Goal: Find specific page/section: Find specific page/section

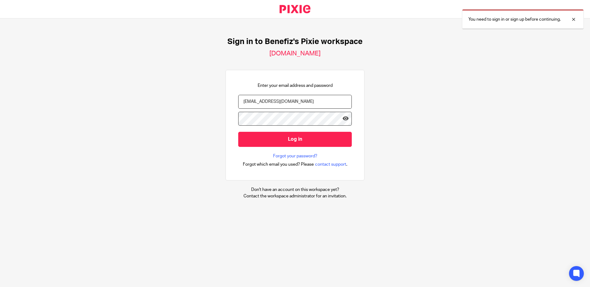
click at [286, 141] on input "Log in" at bounding box center [294, 139] width 113 height 15
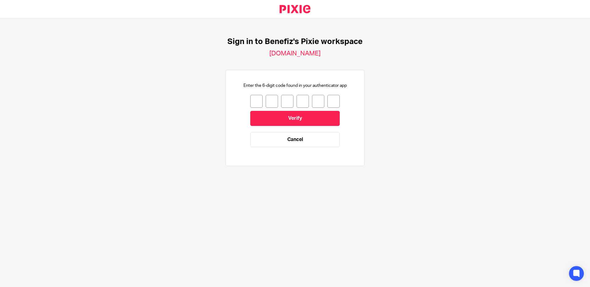
click at [254, 104] on input "number" at bounding box center [256, 101] width 12 height 13
type input "7"
type input "1"
type input "2"
type input "0"
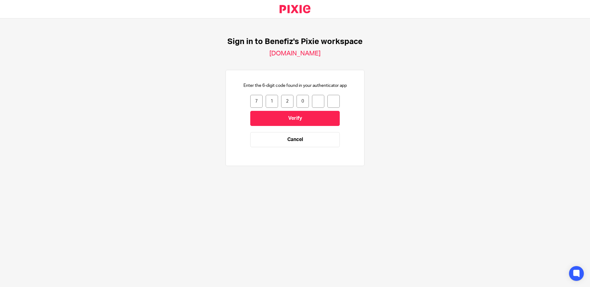
type input "5"
type input "3"
click at [290, 119] on input "Verify" at bounding box center [294, 118] width 89 height 15
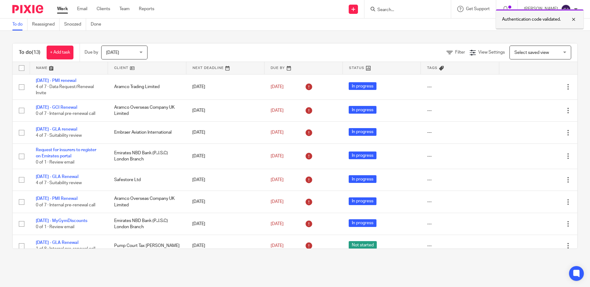
click at [574, 19] on div at bounding box center [568, 19] width 17 height 7
click at [409, 13] on form at bounding box center [409, 9] width 66 height 8
click at [393, 12] on input "Search" at bounding box center [403, 10] width 55 height 6
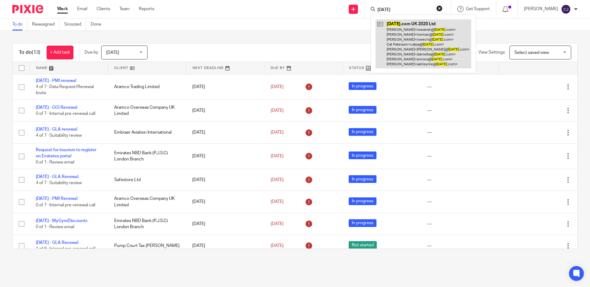
type input "monday"
click at [429, 30] on link at bounding box center [423, 43] width 96 height 49
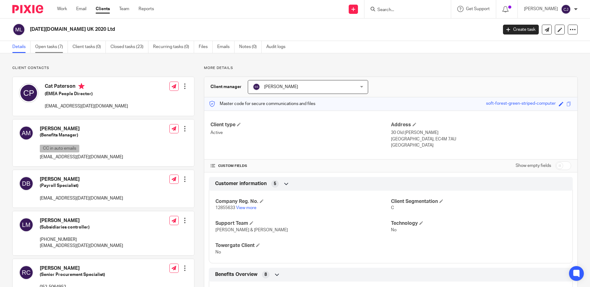
click at [57, 47] on link "Open tasks (7)" at bounding box center [51, 47] width 33 height 12
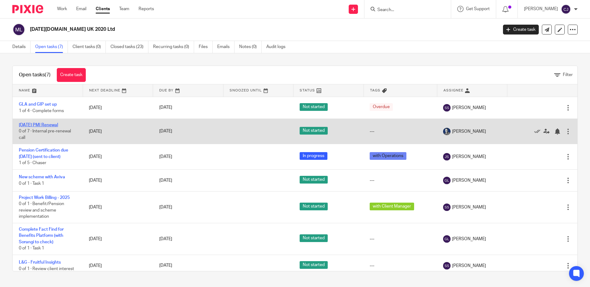
click at [54, 124] on link "1/10/25 PMI Renewal" at bounding box center [38, 125] width 39 height 4
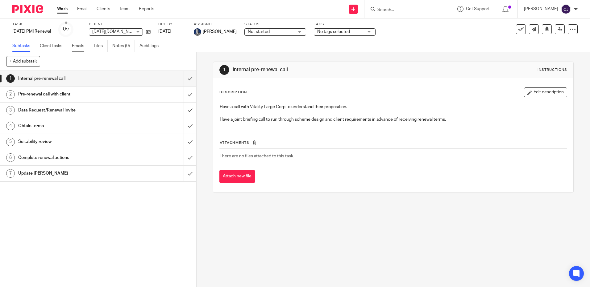
click at [84, 46] on link "Emails" at bounding box center [80, 46] width 17 height 12
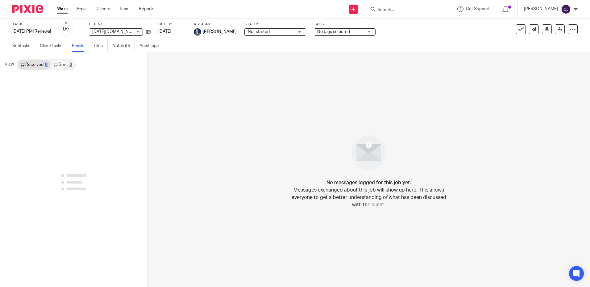
click at [92, 44] on ul "Subtasks Client tasks Emails Files Notes (0) Audit logs" at bounding box center [89, 46] width 155 height 12
click at [97, 47] on link "Files" at bounding box center [101, 46] width 14 height 12
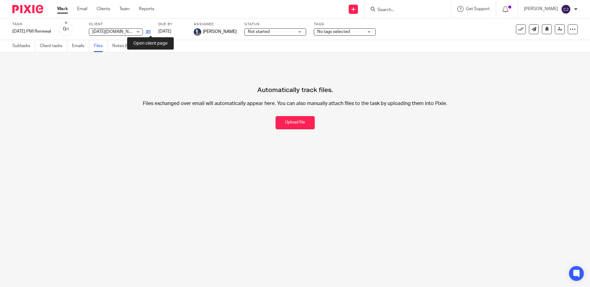
click at [149, 31] on icon at bounding box center [148, 32] width 5 height 5
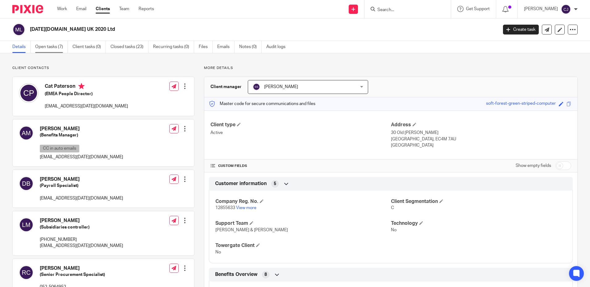
click at [61, 45] on link "Open tasks (7)" at bounding box center [51, 47] width 33 height 12
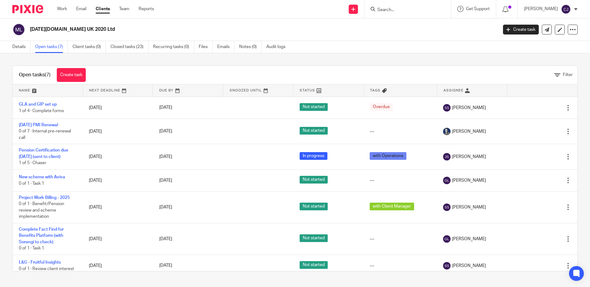
click at [404, 4] on div at bounding box center [407, 9] width 86 height 18
click at [402, 11] on input "Search" at bounding box center [403, 10] width 55 height 6
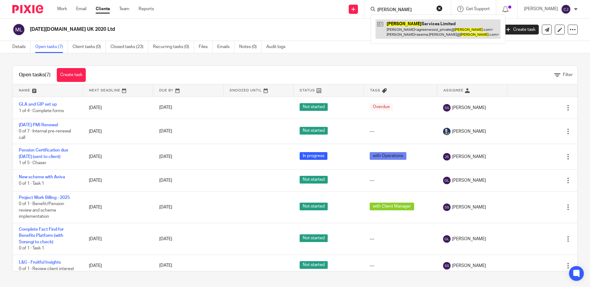
type input "wogen"
click at [409, 34] on link at bounding box center [437, 28] width 125 height 19
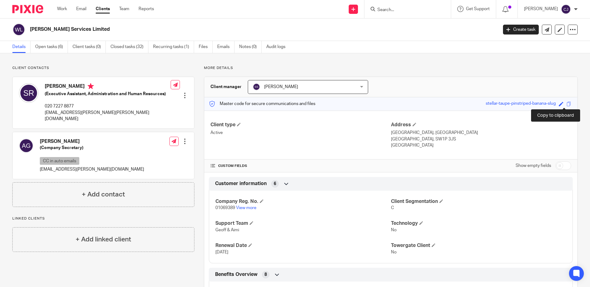
click at [566, 104] on span at bounding box center [568, 104] width 5 height 5
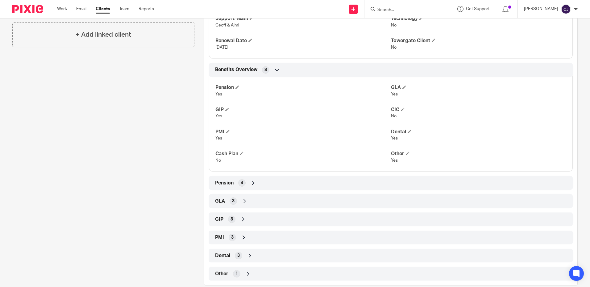
scroll to position [216, 0]
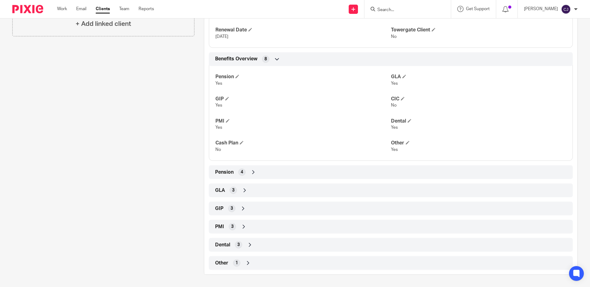
click at [247, 193] on div "GLA 3" at bounding box center [390, 190] width 354 height 10
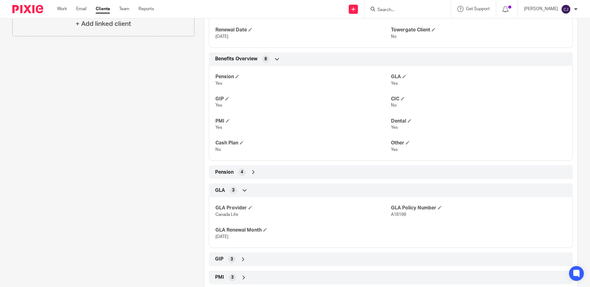
click at [246, 192] on div "GLA 3" at bounding box center [390, 190] width 354 height 10
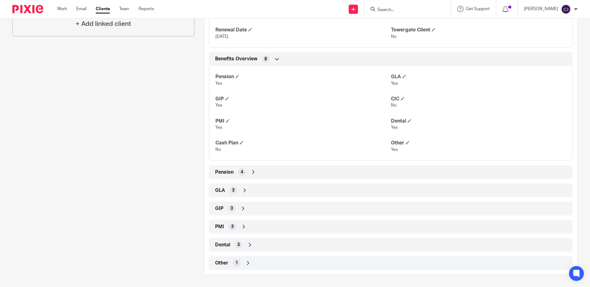
click at [233, 212] on div "GIP 3" at bounding box center [390, 208] width 354 height 10
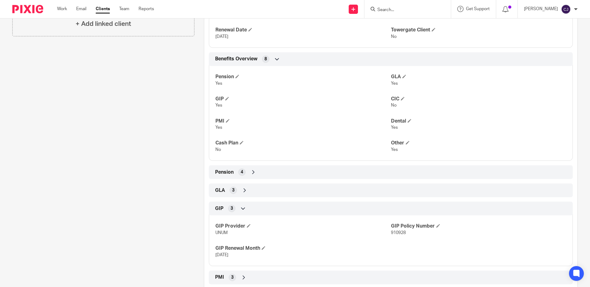
click at [260, 209] on div "GIP 3" at bounding box center [390, 208] width 354 height 10
